Goal: Information Seeking & Learning: Check status

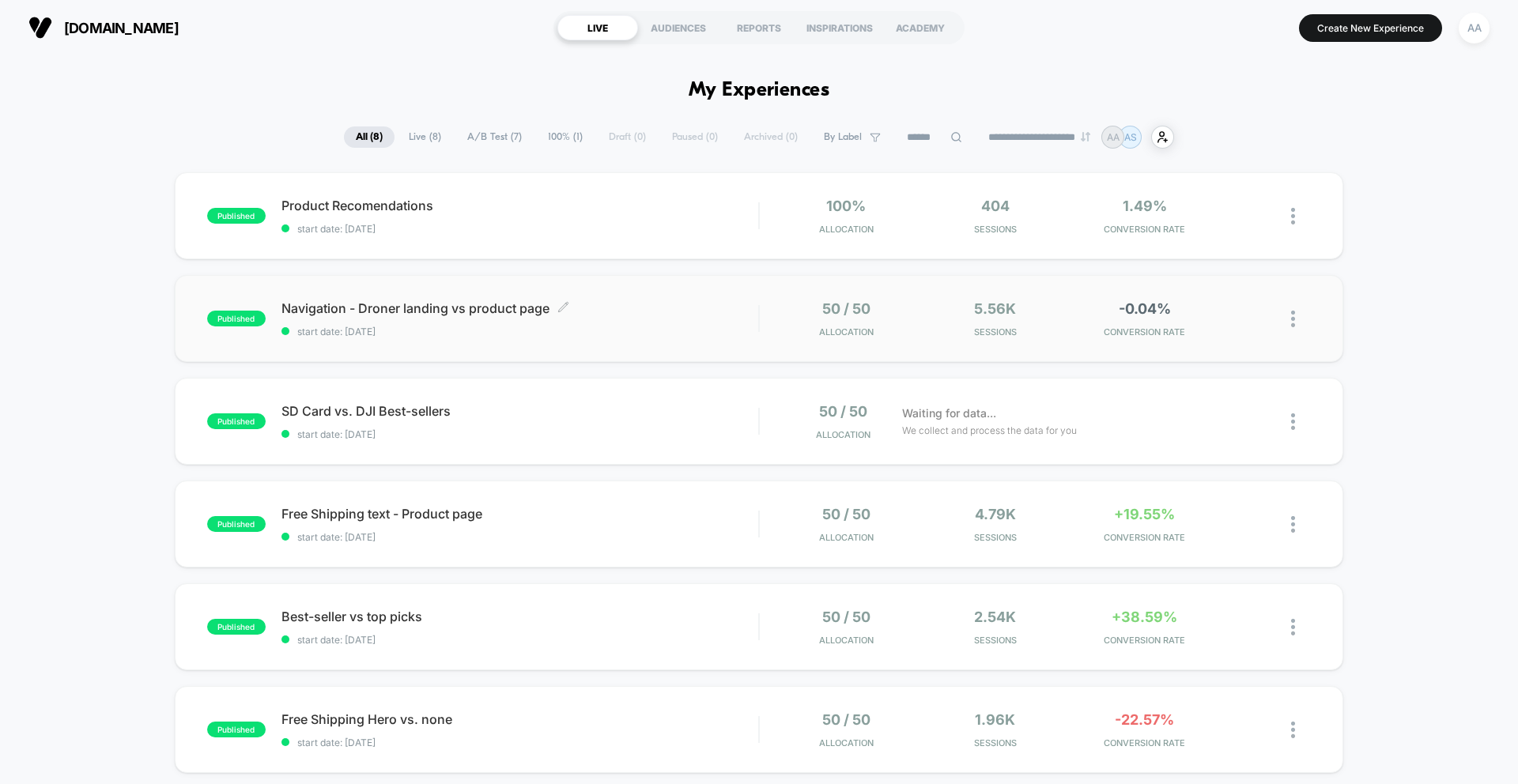
click at [615, 331] on span "start date: [DATE]" at bounding box center [520, 331] width 477 height 12
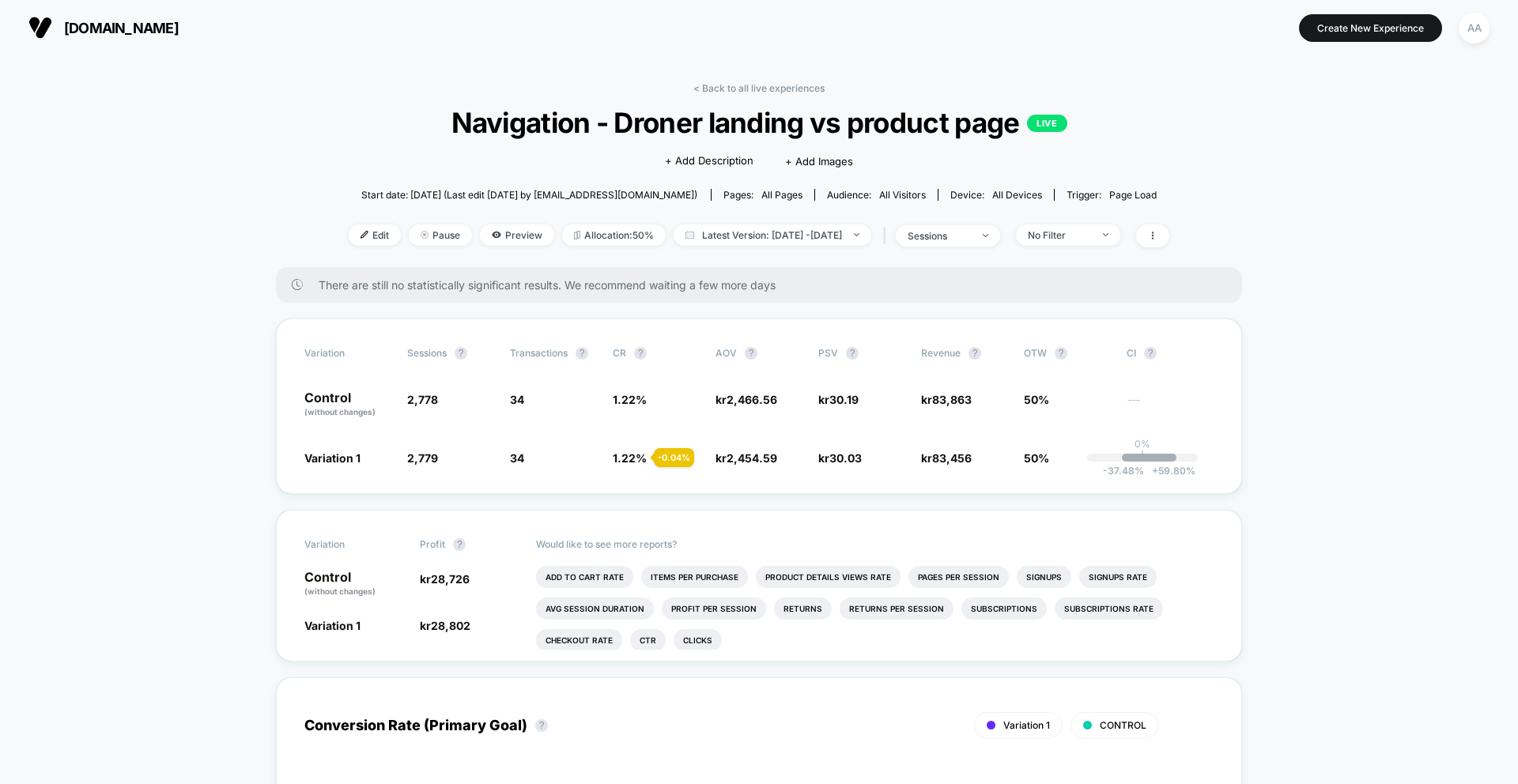
click at [545, 289] on span "There are still no statistically significant results. We recommend waiting a fe…" at bounding box center [764, 285] width 892 height 14
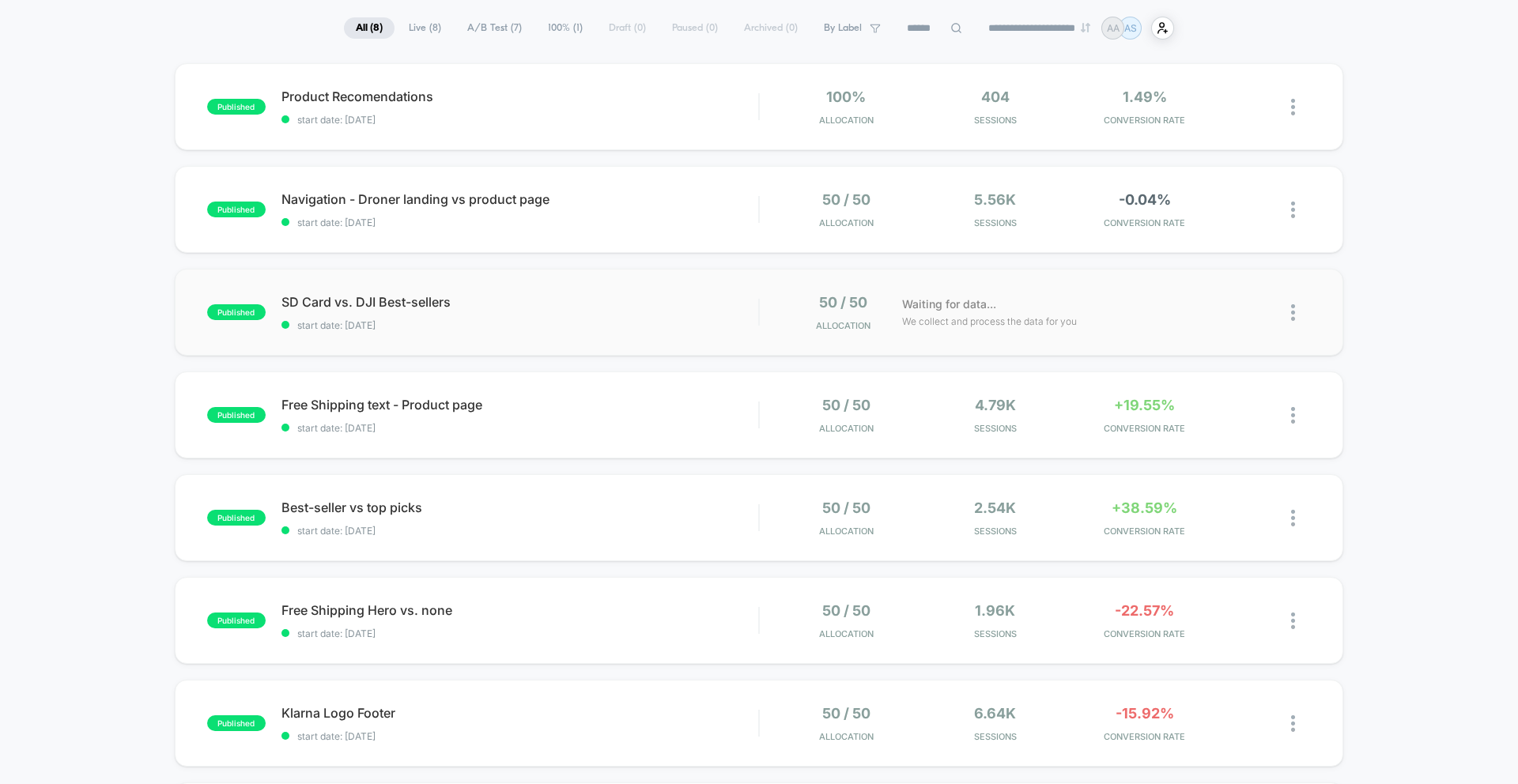
scroll to position [110, 0]
click at [570, 404] on span "Free Shipping text - Product page Click to edit experience details" at bounding box center [520, 403] width 477 height 16
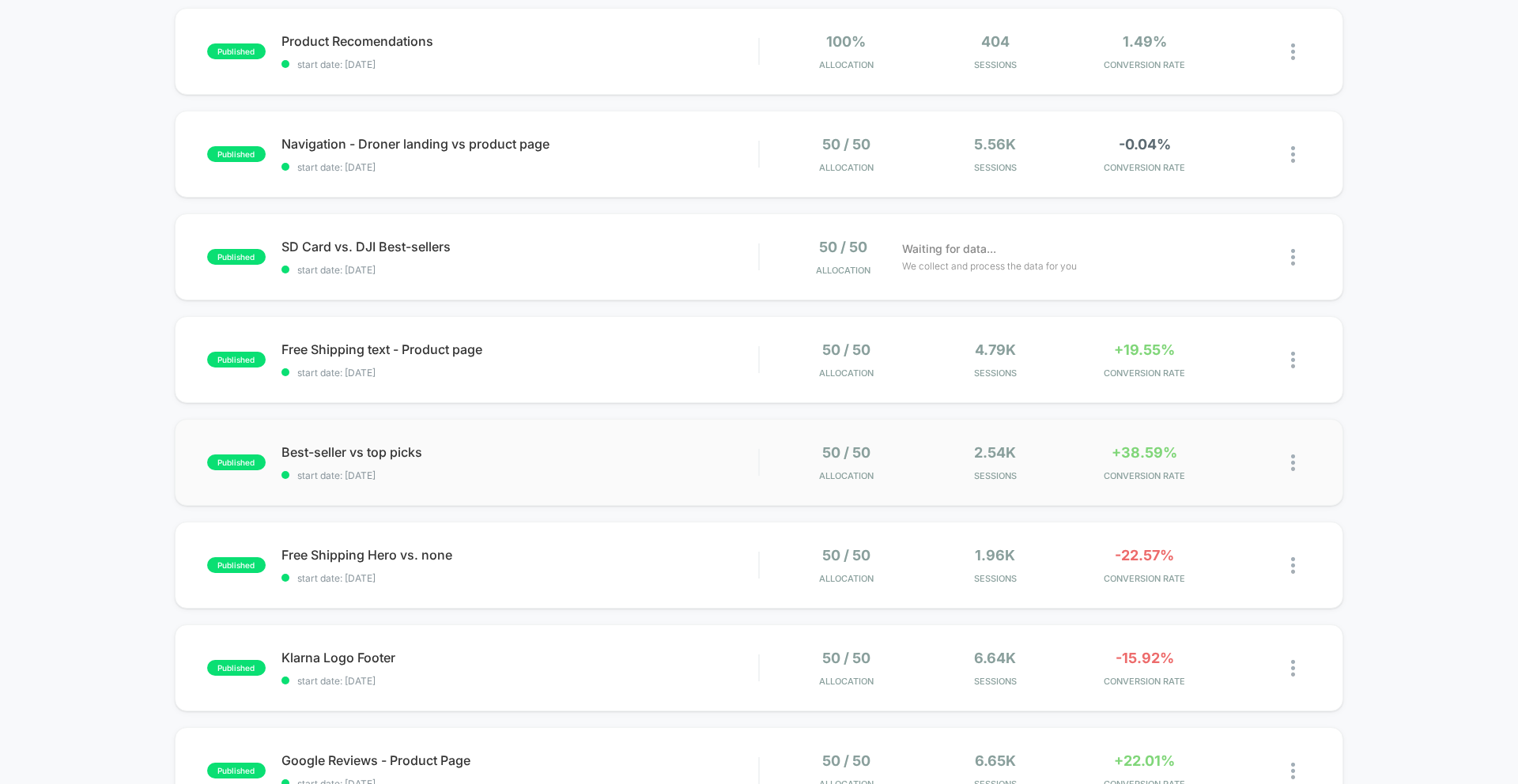
scroll to position [195, 0]
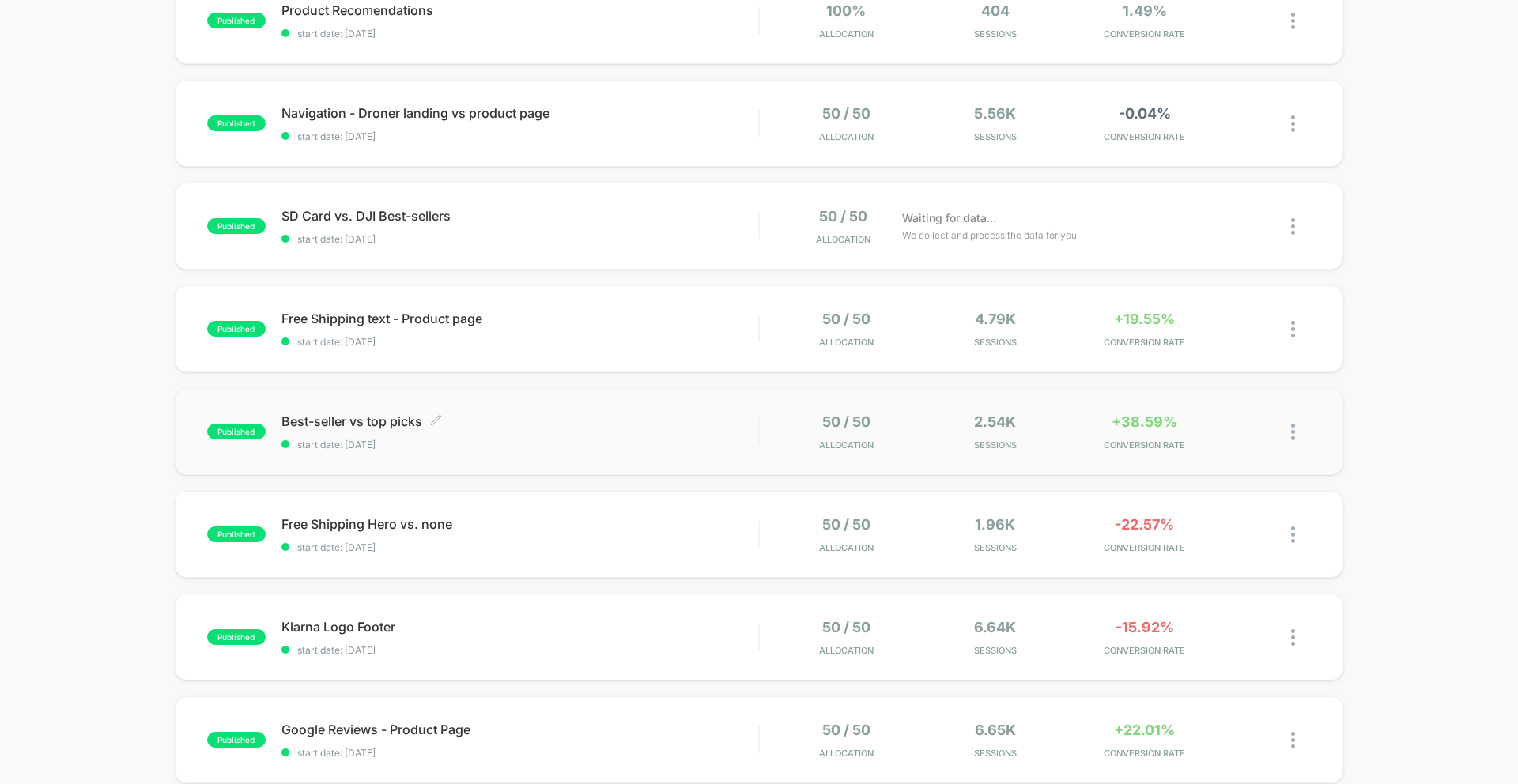
click at [510, 416] on span "Best-seller vs top picks Click to edit experience details" at bounding box center [520, 421] width 477 height 16
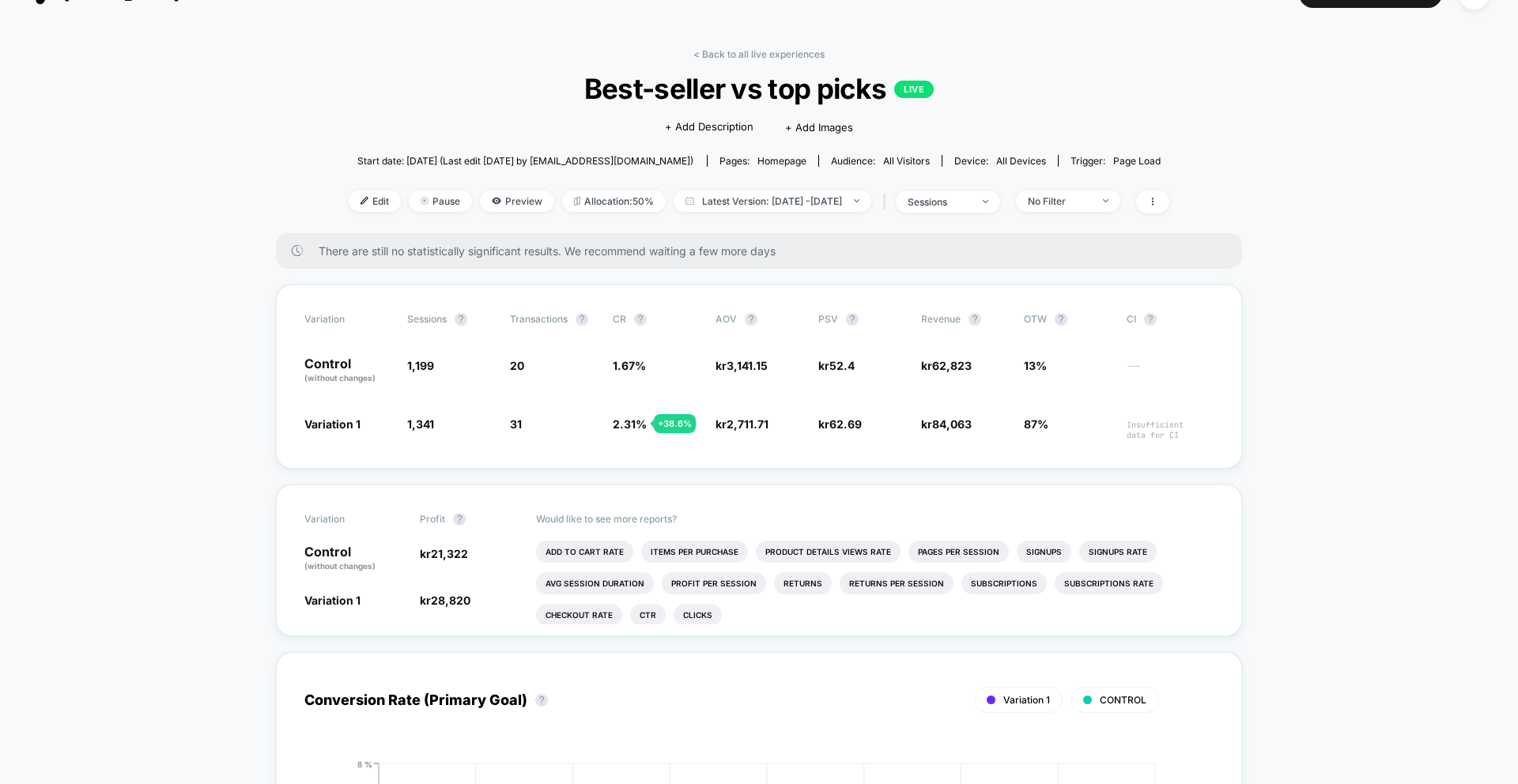
scroll to position [42, 0]
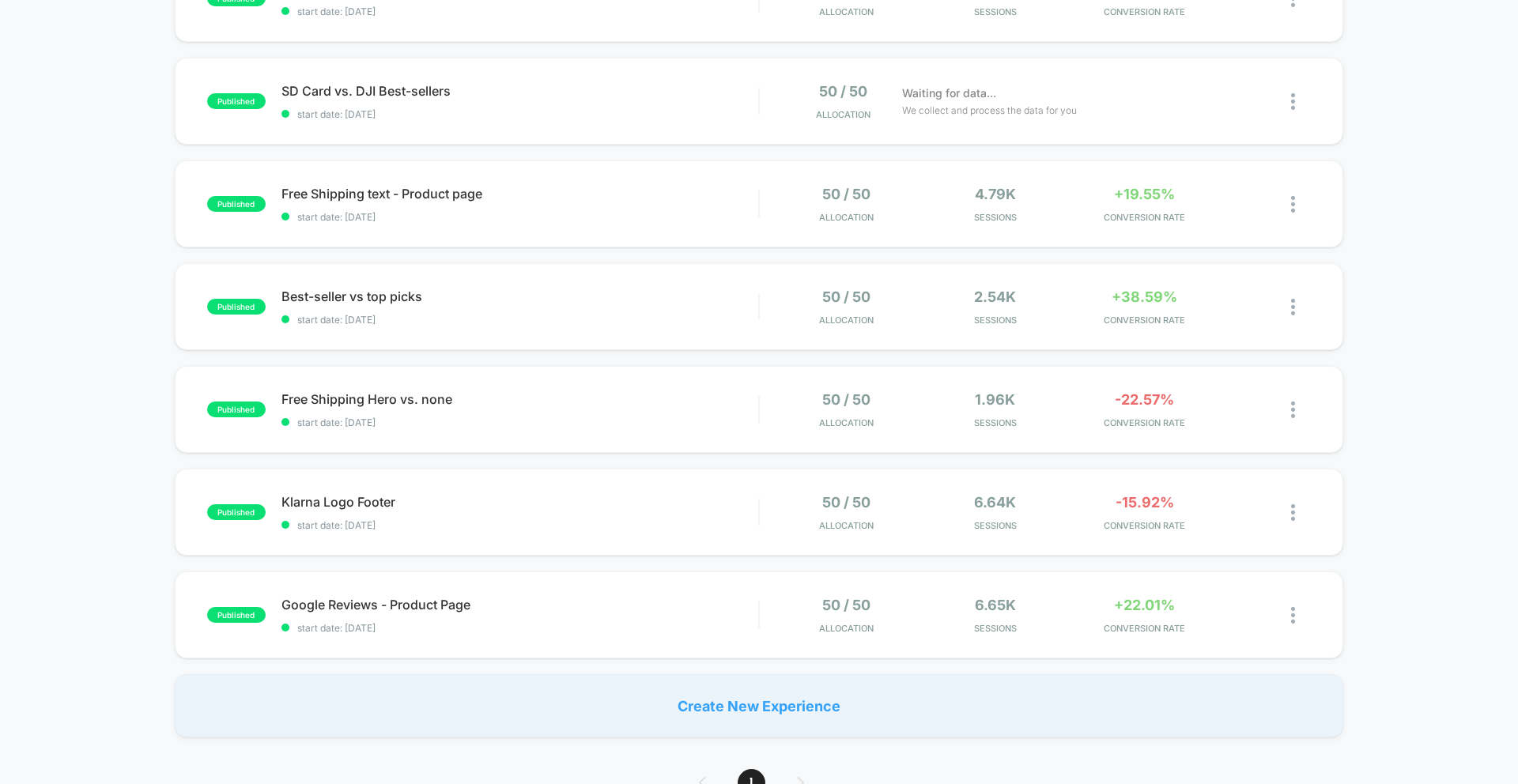
scroll to position [323, 0]
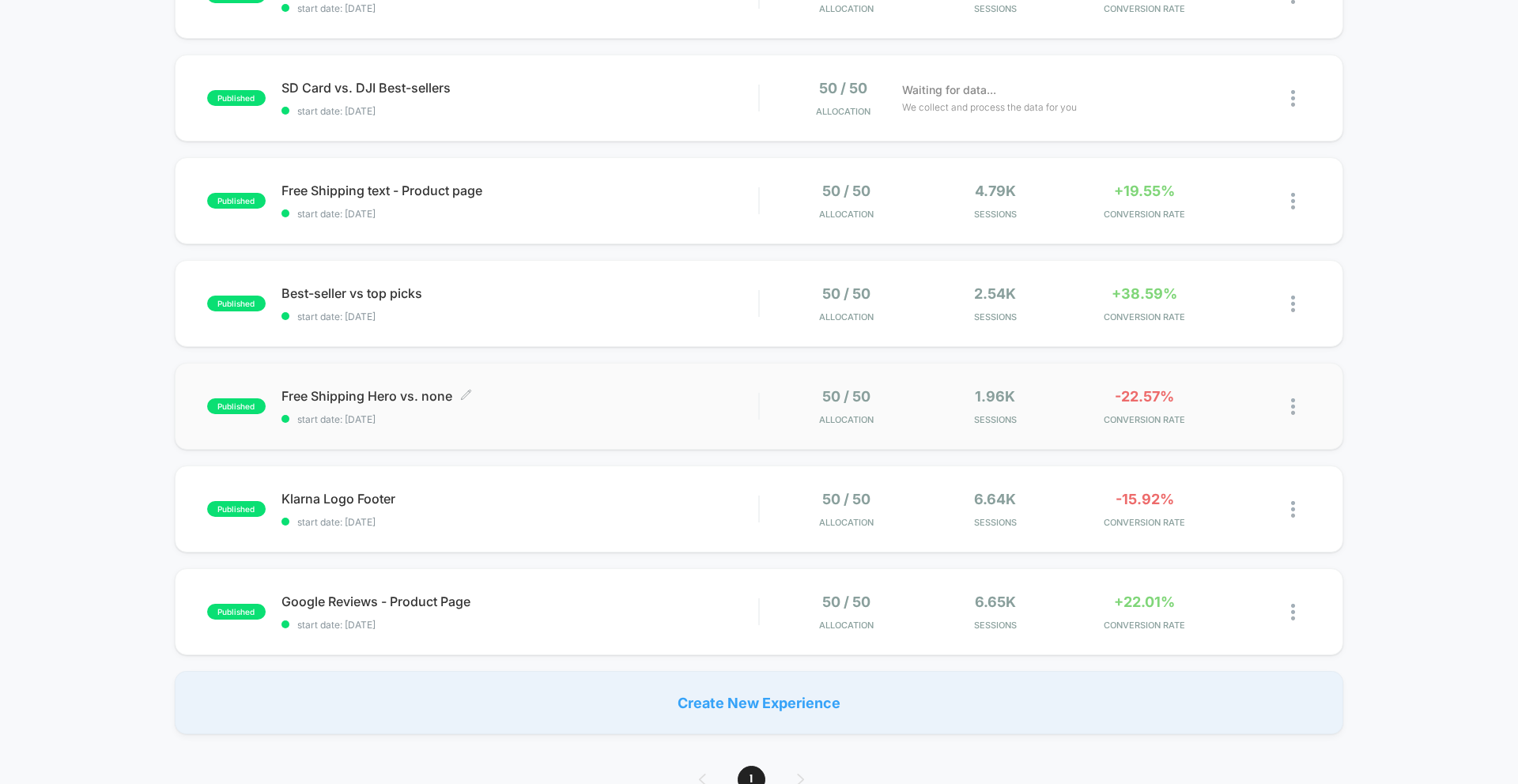
click at [437, 405] on div "Free Shipping Hero vs. none Click to edit experience details Click to edit expe…" at bounding box center [520, 406] width 477 height 37
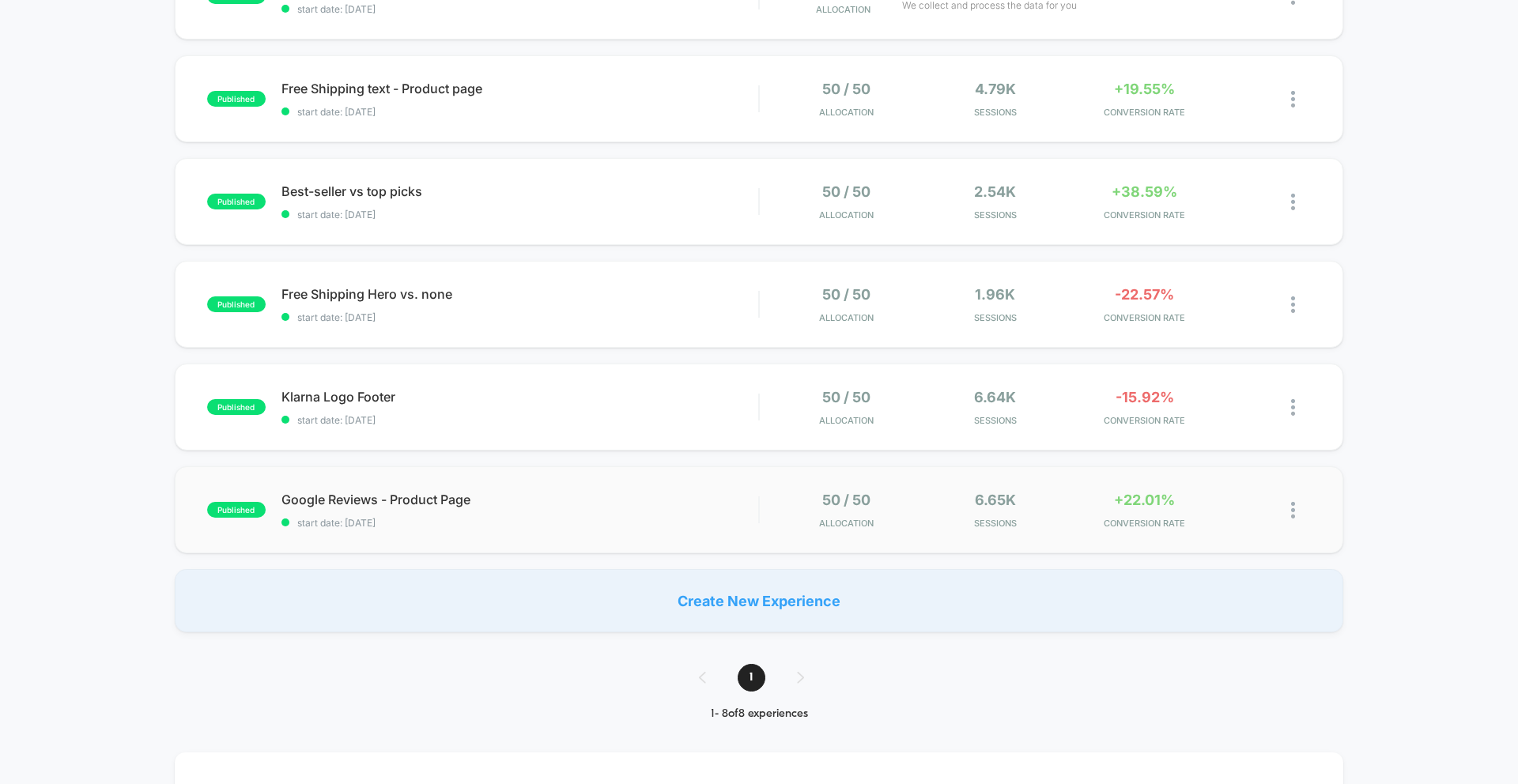
scroll to position [426, 0]
click at [449, 491] on span "Google Reviews - Product Page Click to edit experience details" at bounding box center [520, 499] width 477 height 16
